Goal: Understand process/instructions: Learn how to perform a task or action

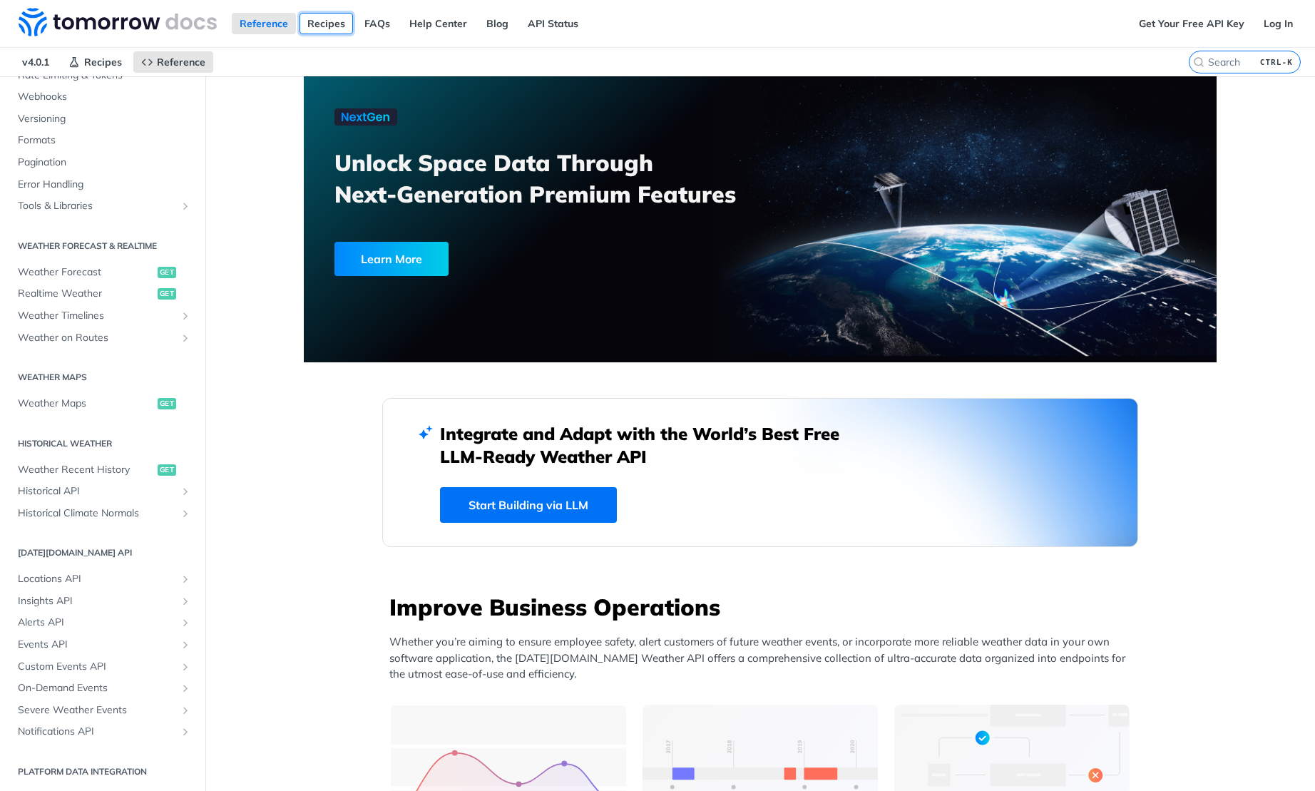
click at [323, 31] on link "Recipes" at bounding box center [326, 23] width 53 height 21
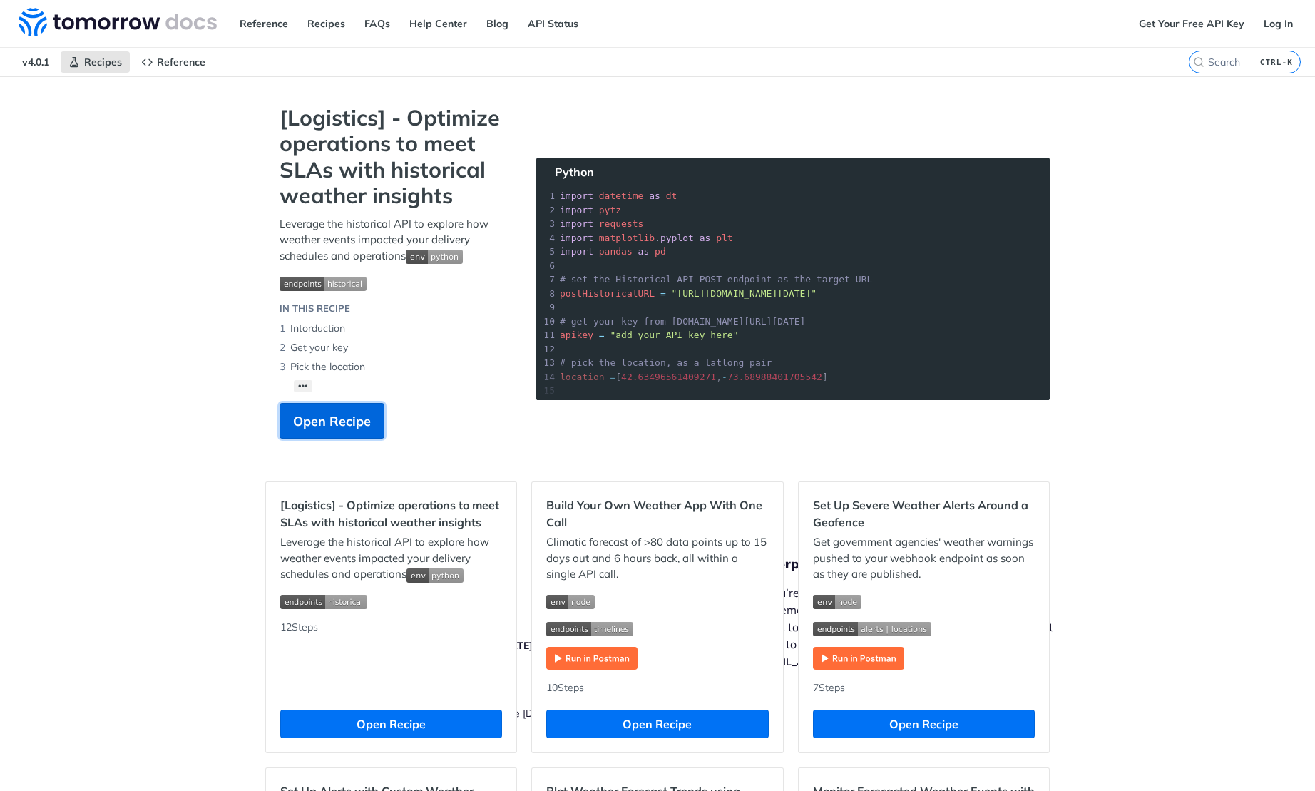
click at [354, 416] on span "Open Recipe" at bounding box center [332, 420] width 78 height 19
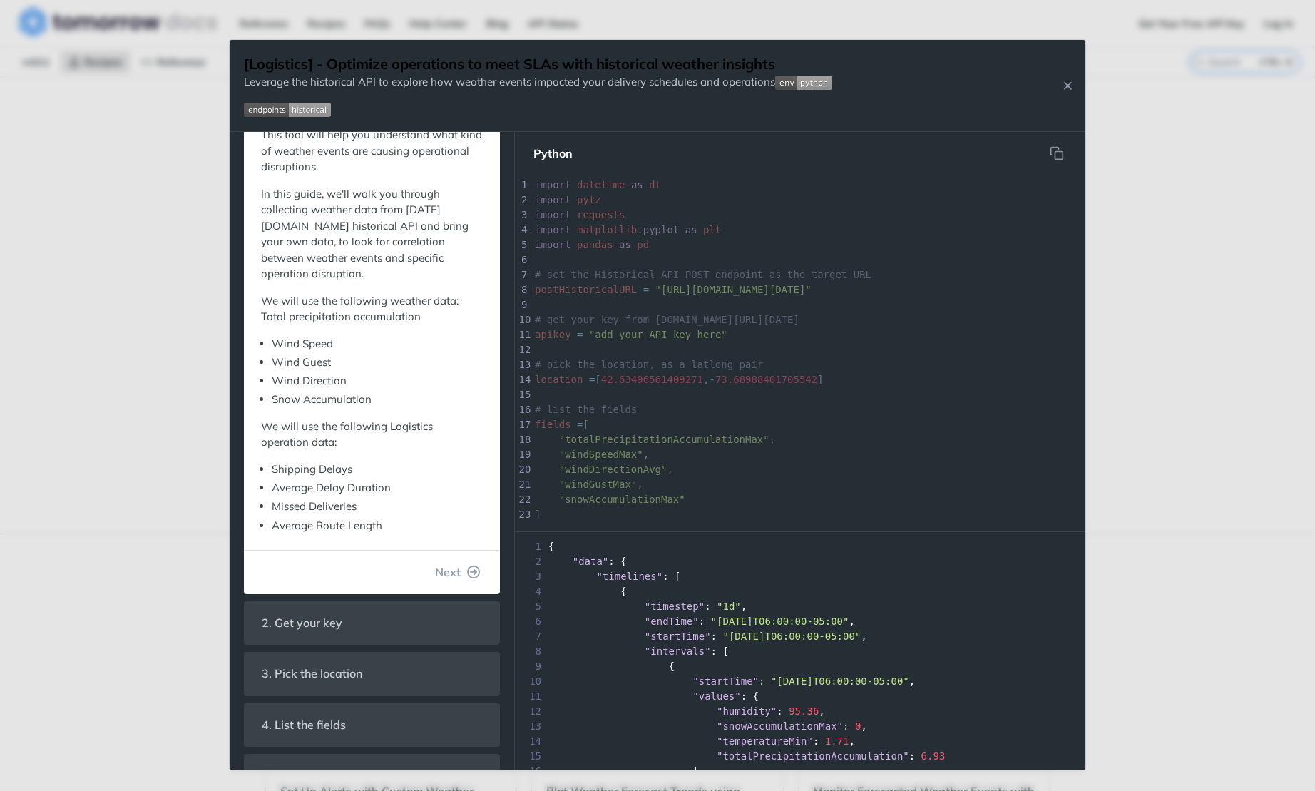
scroll to position [129, 0]
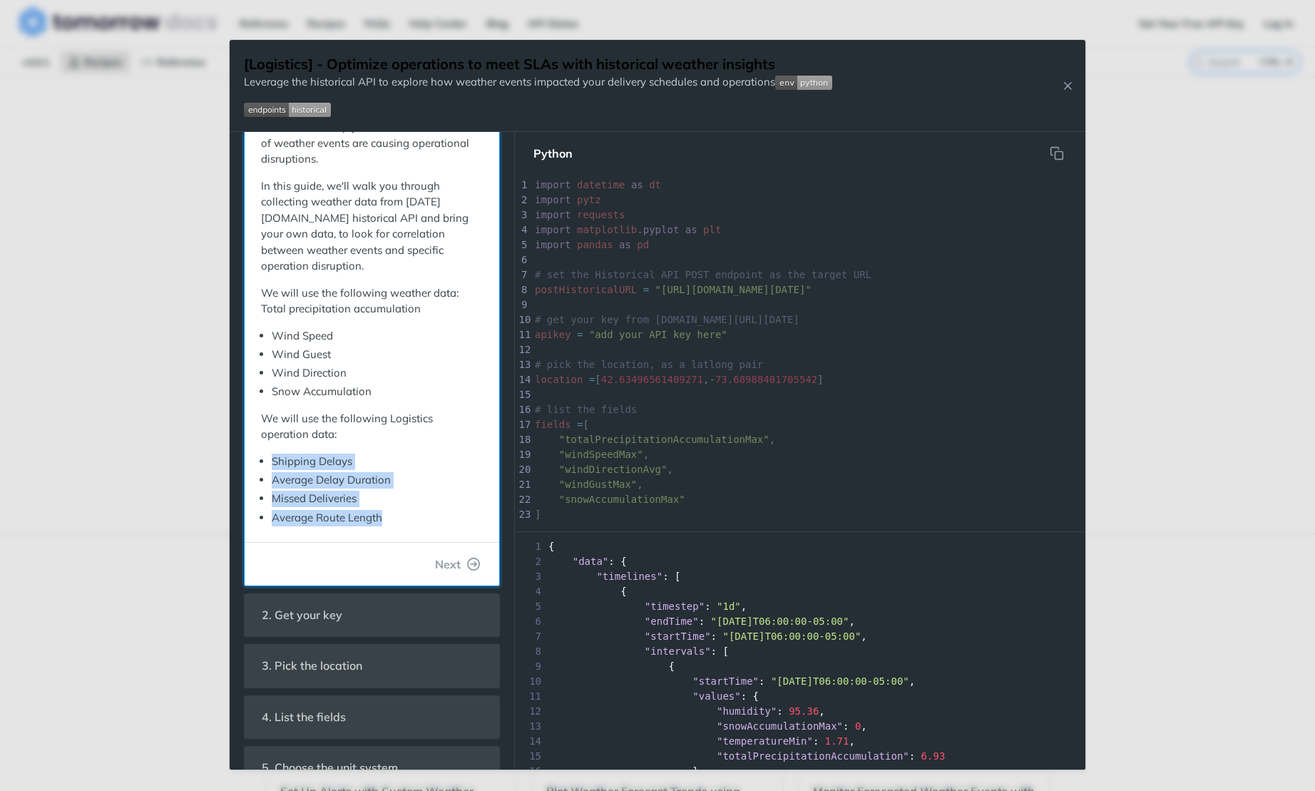
drag, startPoint x: 388, startPoint y: 519, endPoint x: 270, endPoint y: 462, distance: 130.8
click at [270, 462] on ul "Shipping Delays Average Delay Duration Missed Deliveries Average Route Length" at bounding box center [372, 490] width 222 height 72
drag, startPoint x: 270, startPoint y: 462, endPoint x: 261, endPoint y: 496, distance: 34.8
click at [261, 496] on div "With our Historical endpoint, you can query weather data from [DATE]. This tool…" at bounding box center [372, 301] width 240 height 468
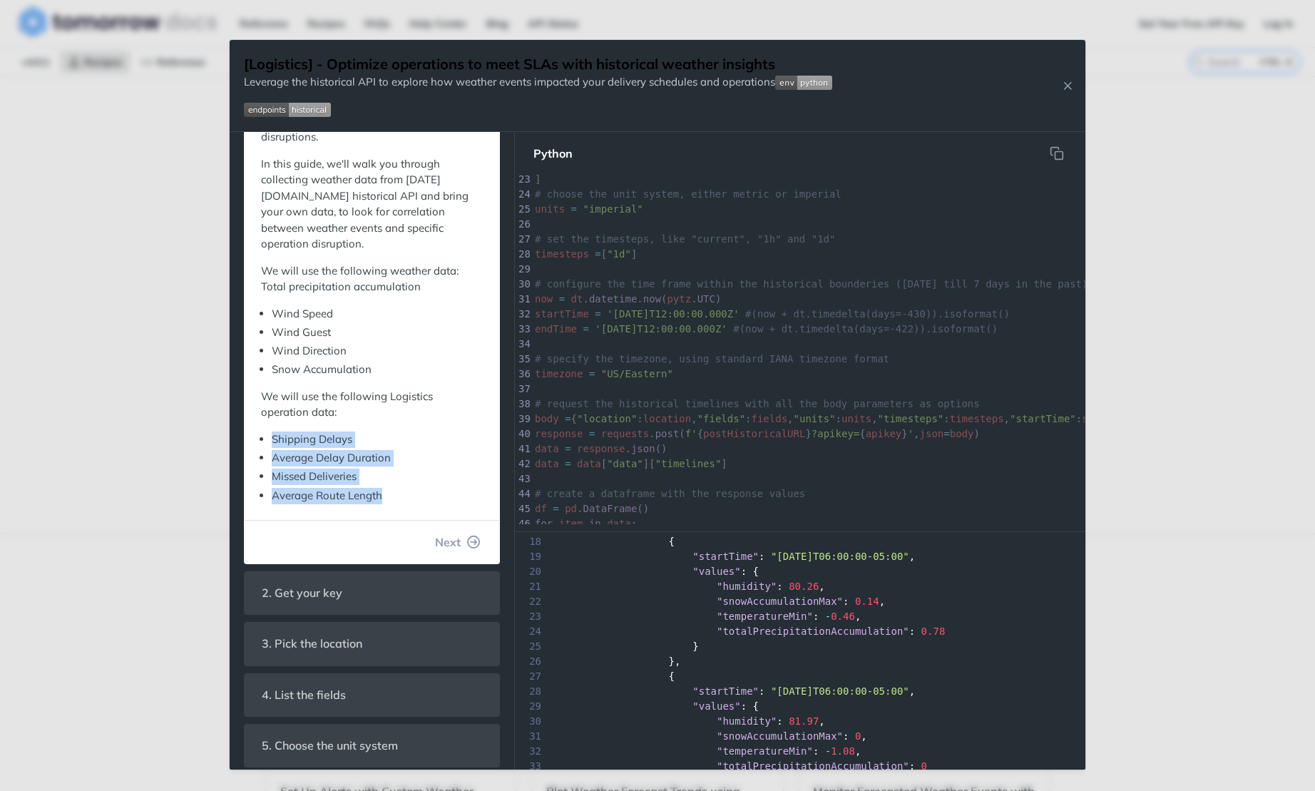
scroll to position [0, 0]
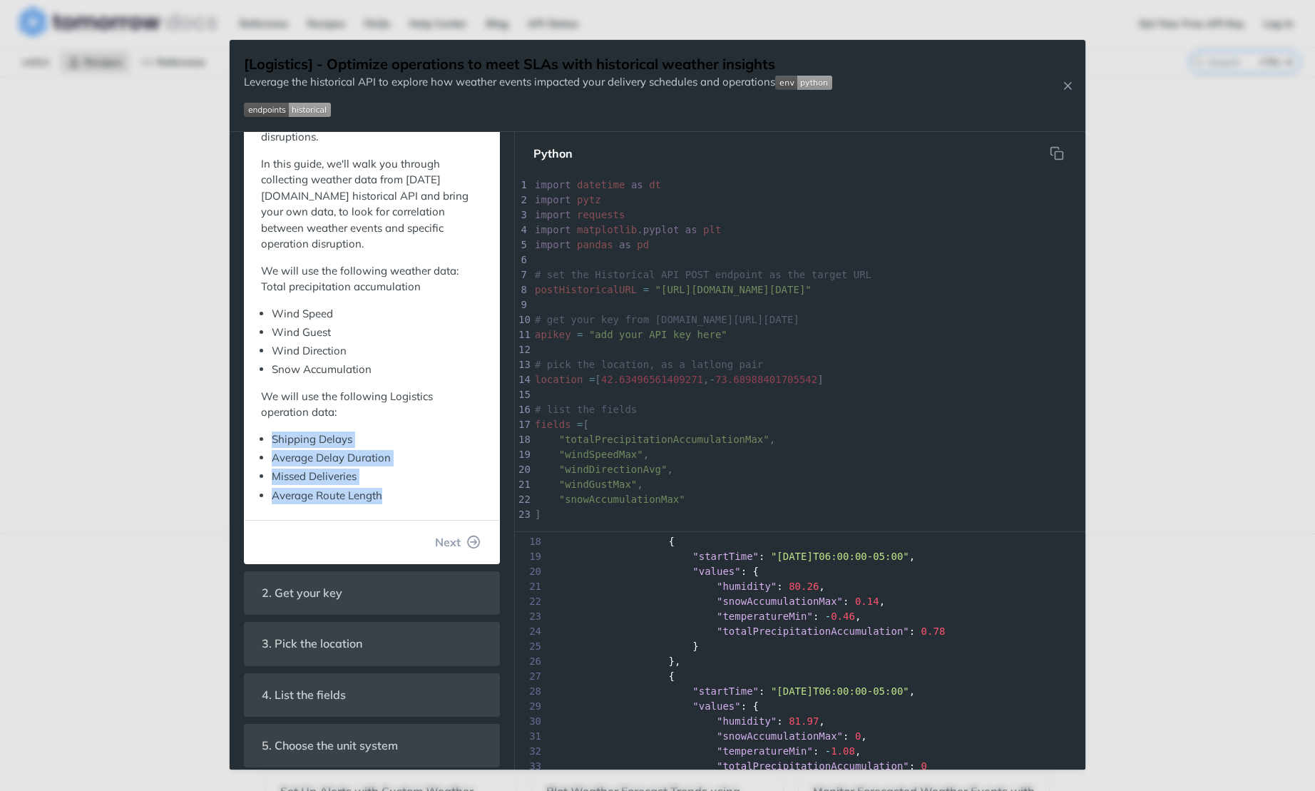
click at [270, 111] on img "Expand image" at bounding box center [287, 110] width 87 height 14
